Goal: Check status: Check status

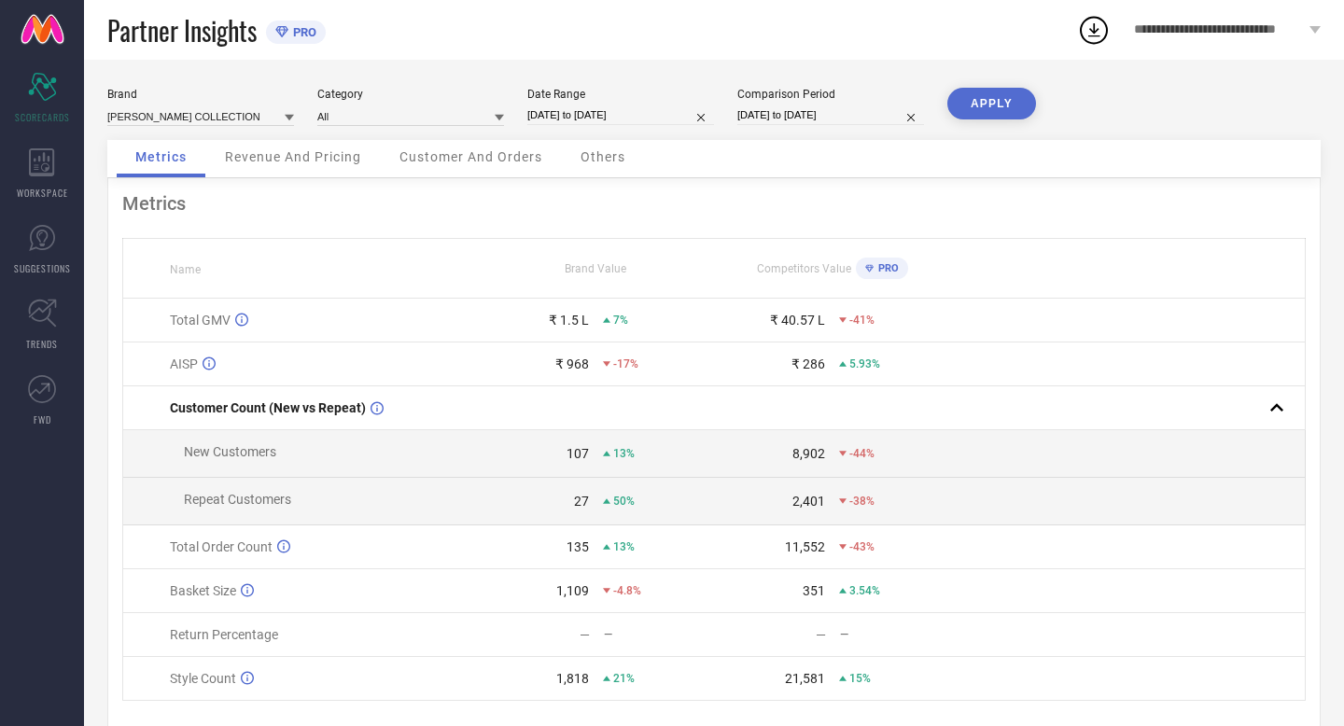
click at [658, 108] on input "[DATE] to [DATE]" at bounding box center [620, 115] width 187 height 20
select select "7"
select select "2025"
select select "8"
select select "2025"
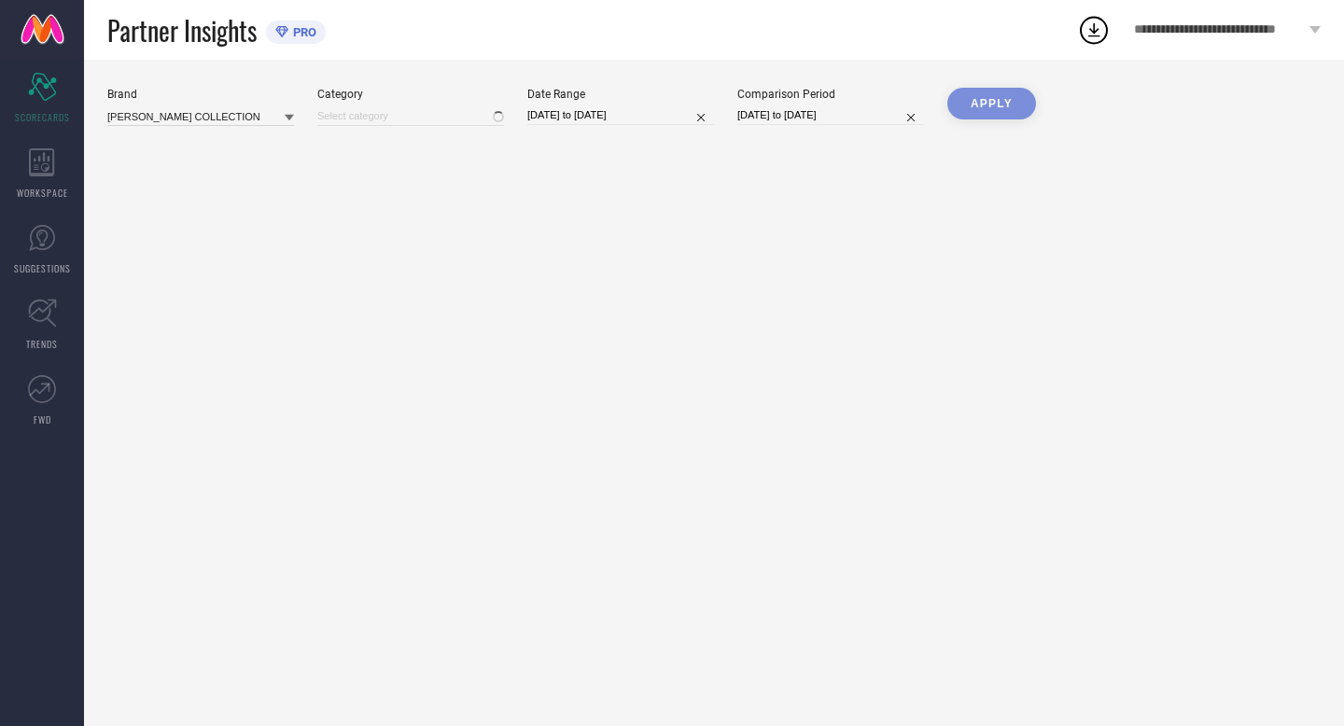
type input "All"
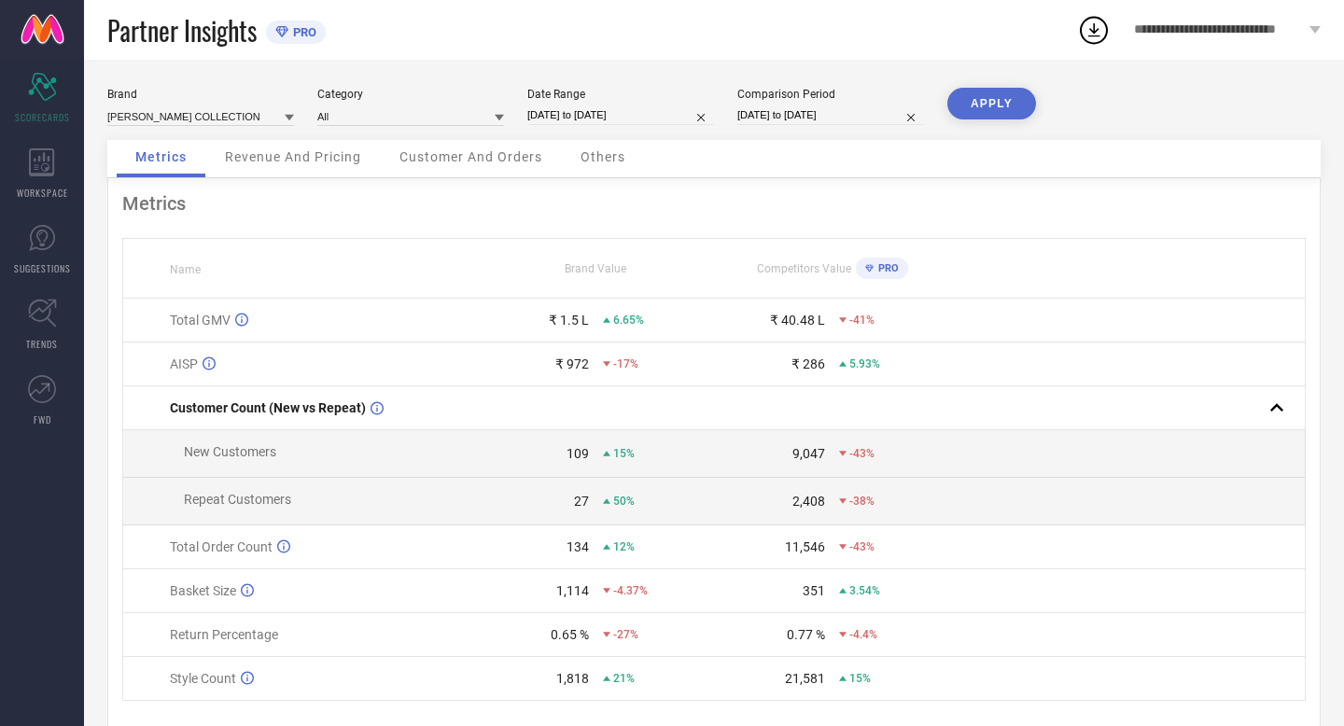
click at [664, 117] on input "[DATE] to [DATE]" at bounding box center [620, 115] width 187 height 20
select select "7"
select select "2025"
select select "8"
select select "2025"
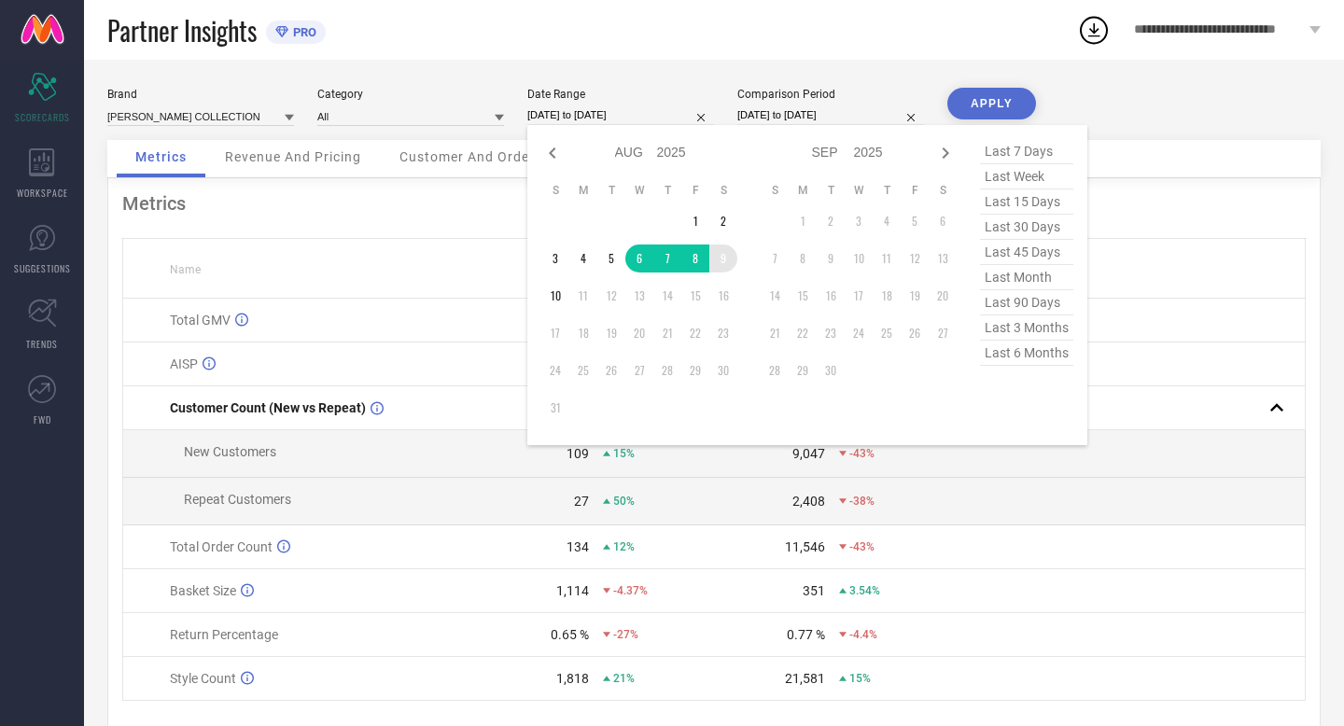
click at [719, 265] on td "9" at bounding box center [723, 259] width 28 height 28
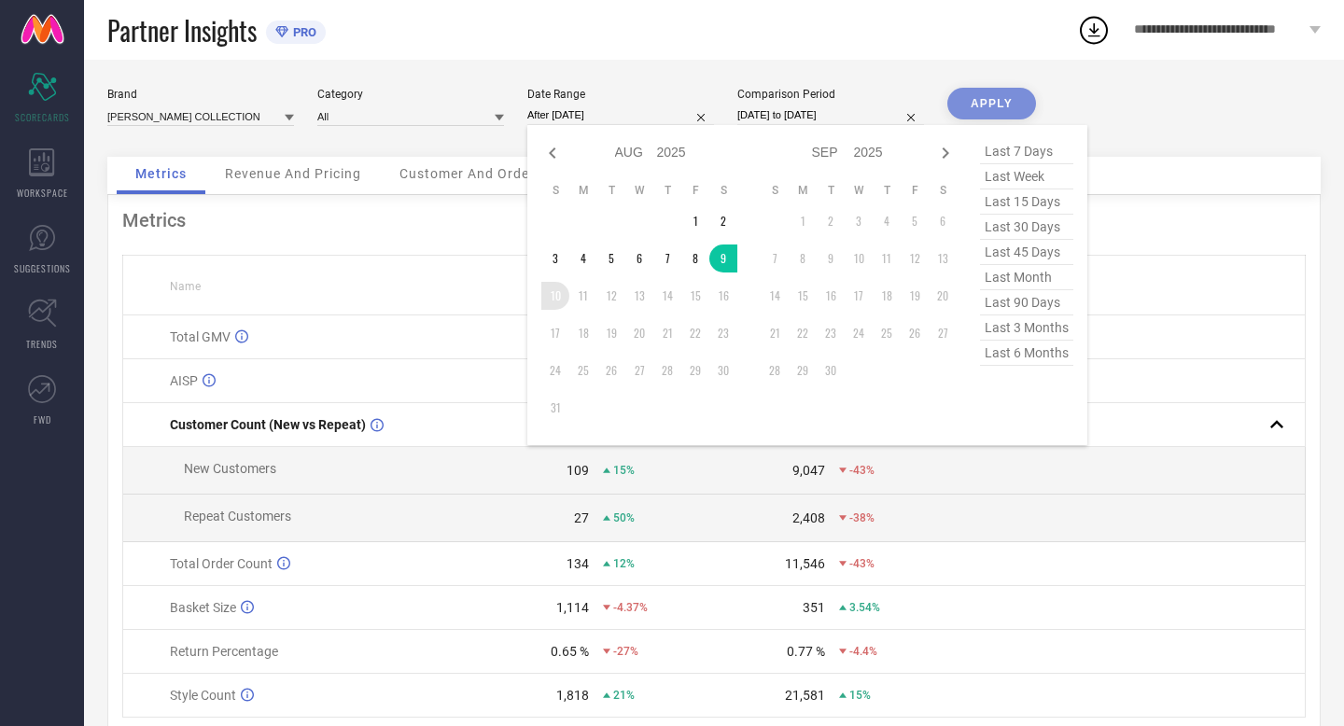
type input "09-08-2025 to 10-08-2025"
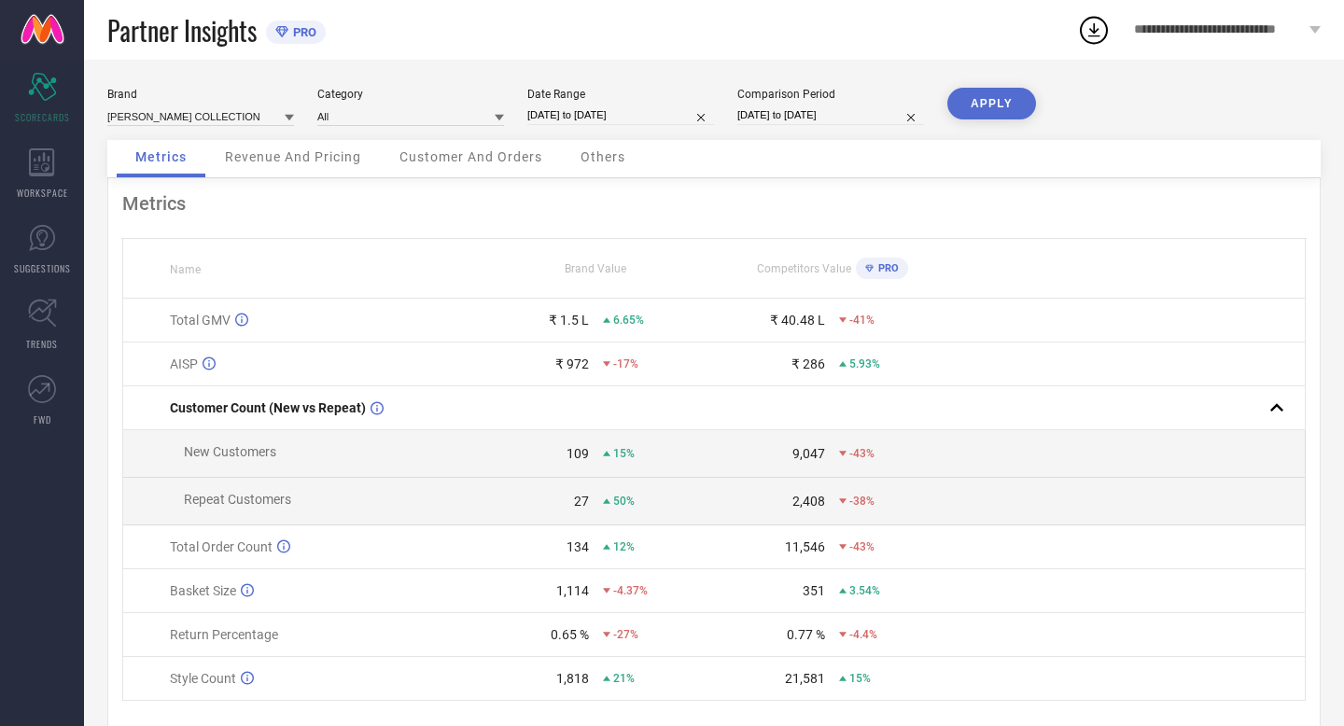
click at [857, 111] on input "[DATE] to [DATE]" at bounding box center [830, 115] width 187 height 20
select select "7"
select select "2024"
select select "8"
select select "2024"
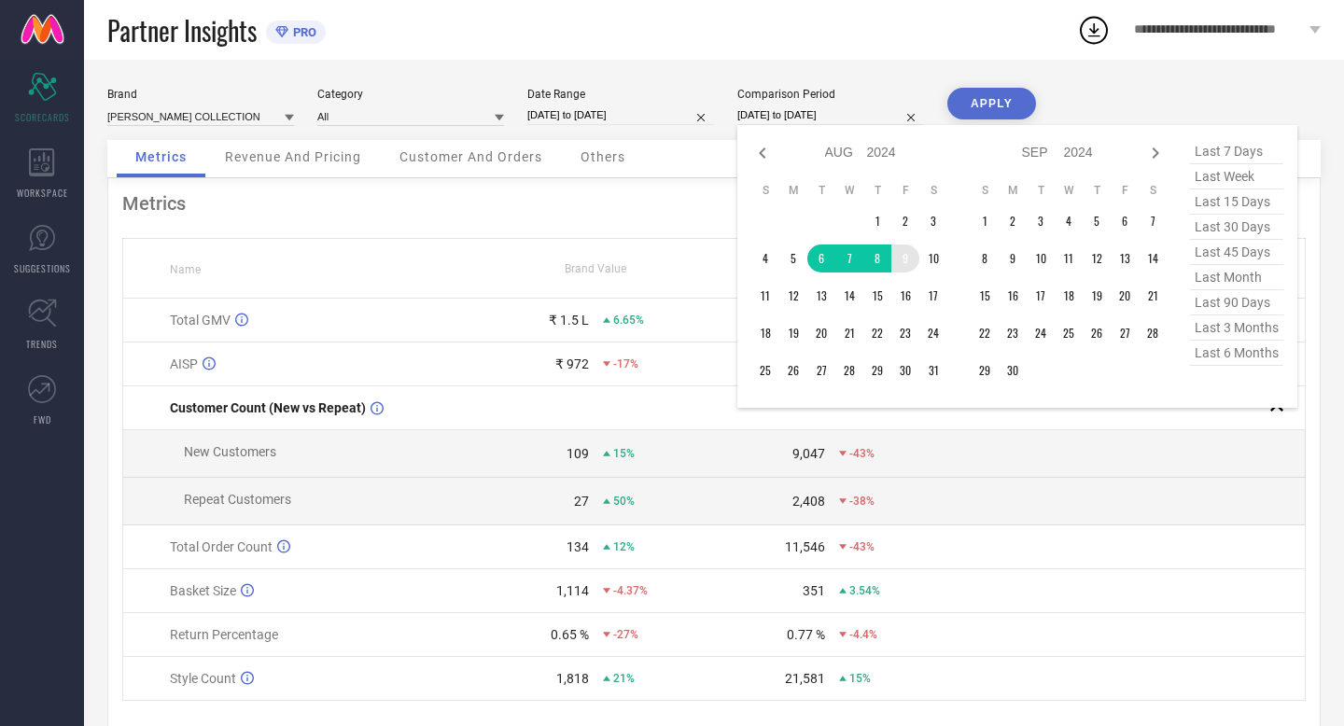
click at [911, 259] on td "9" at bounding box center [905, 259] width 28 height 28
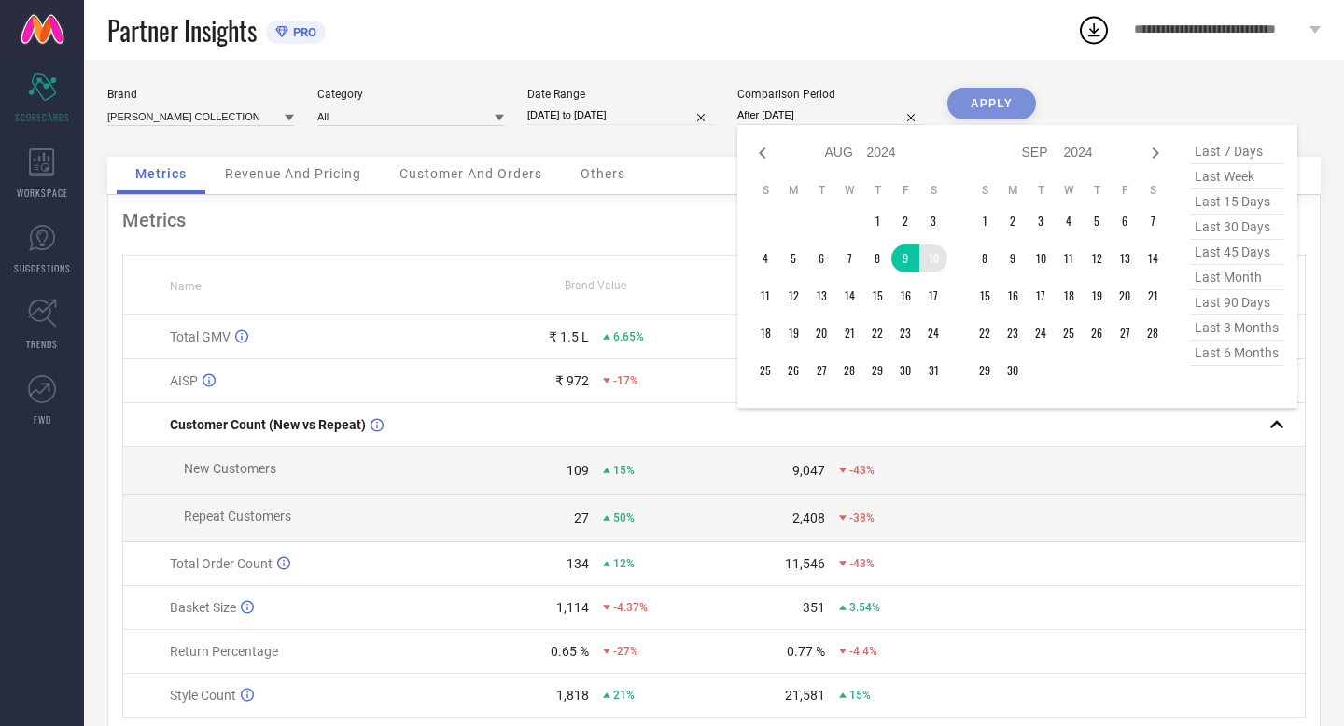
type input "09-08-2024 to 10-08-2024"
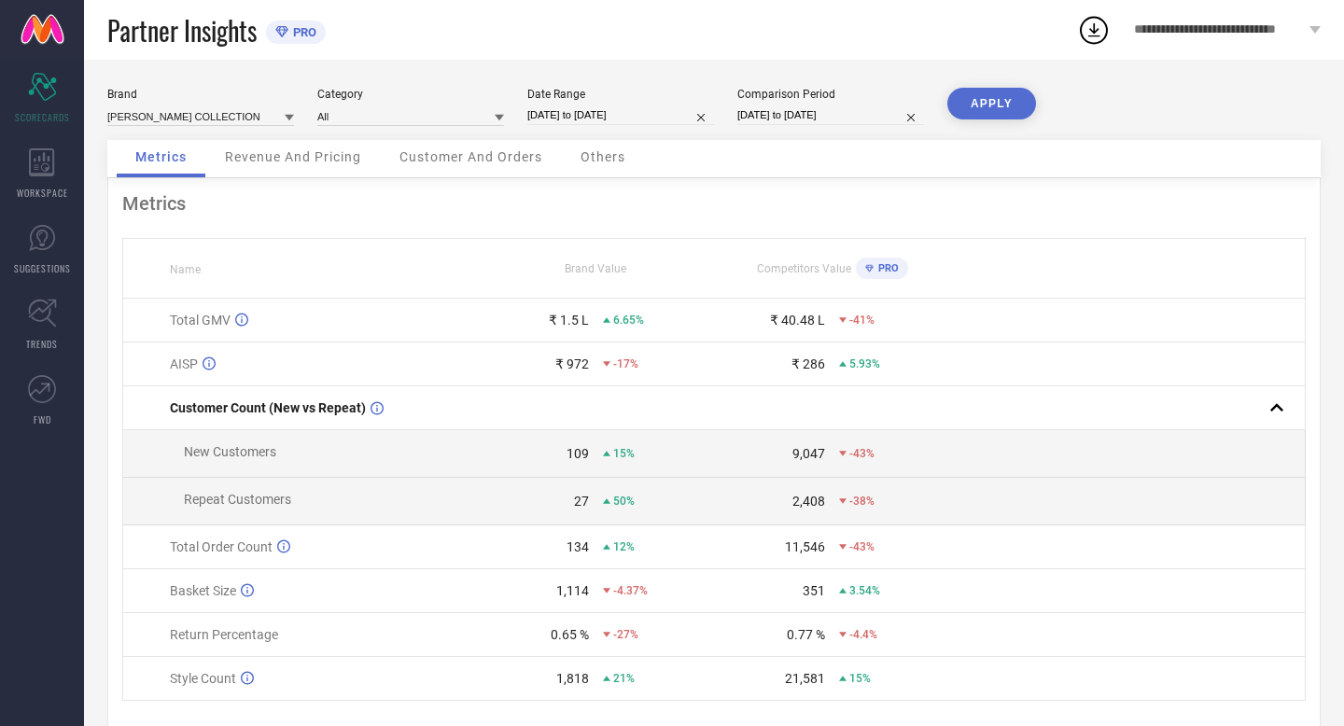
click at [1003, 107] on button "APPLY" at bounding box center [991, 104] width 89 height 32
click at [944, 175] on div "Metrics Revenue And Pricing Customer And Orders Others" at bounding box center [714, 159] width 1214 height 38
